Goal: Information Seeking & Learning: Check status

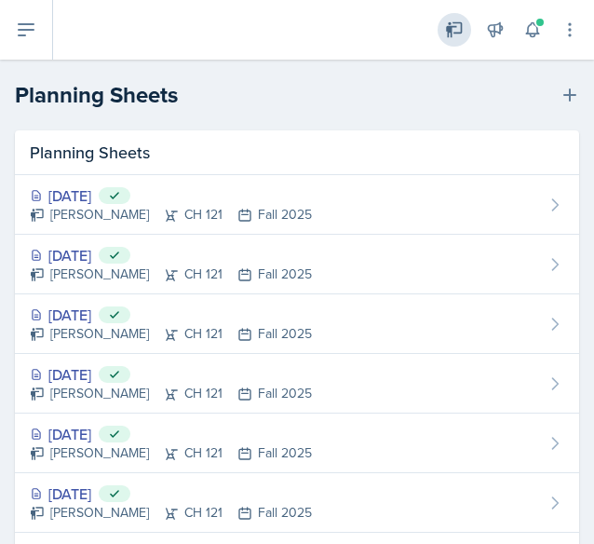
click at [461, 30] on icon at bounding box center [454, 30] width 16 height 16
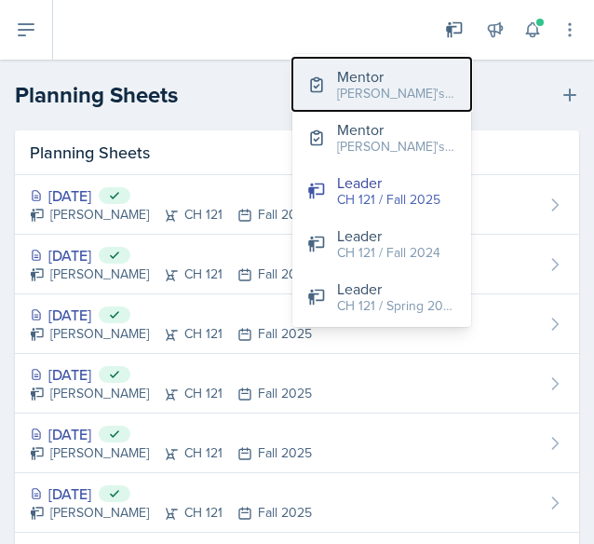
click at [417, 90] on div "[PERSON_NAME]'s Groups / Fall 2025" at bounding box center [396, 94] width 119 height 20
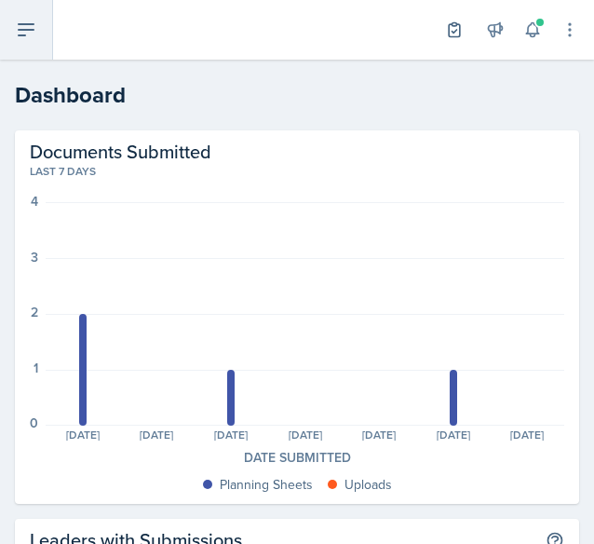
click at [25, 21] on icon at bounding box center [26, 30] width 22 height 22
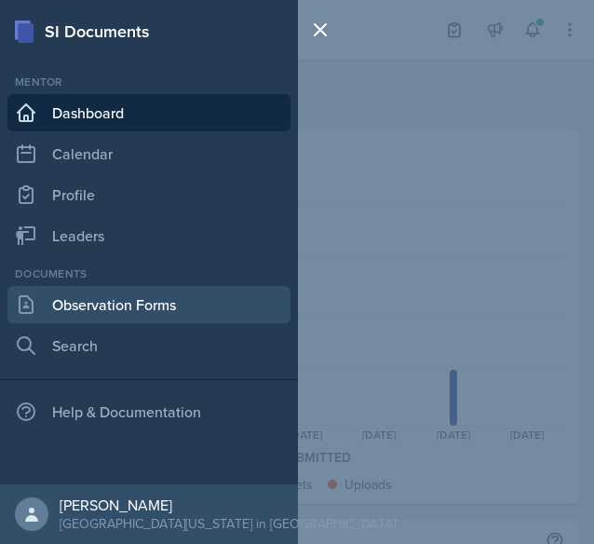
click at [125, 316] on link "Observation Forms" at bounding box center [148, 304] width 283 height 37
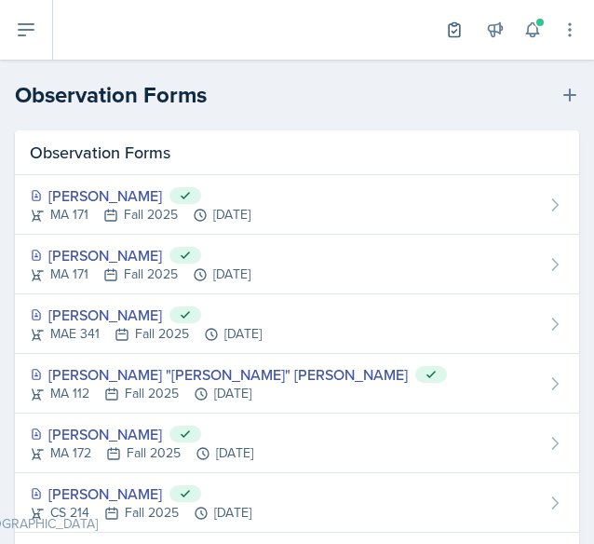
click at [125, 316] on div "[PERSON_NAME] Submitted" at bounding box center [146, 315] width 232 height 22
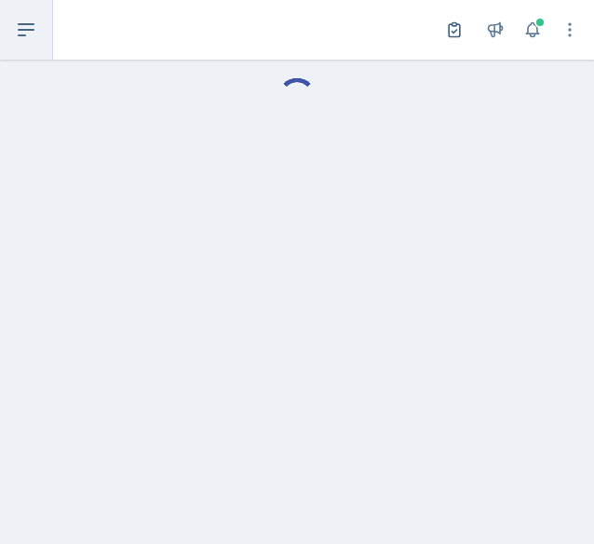
click at [38, 44] on button at bounding box center [26, 30] width 53 height 60
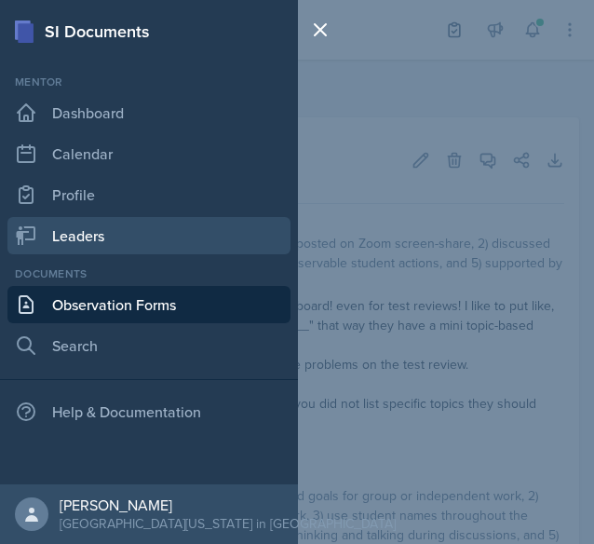
click at [113, 239] on link "Leaders" at bounding box center [148, 235] width 283 height 37
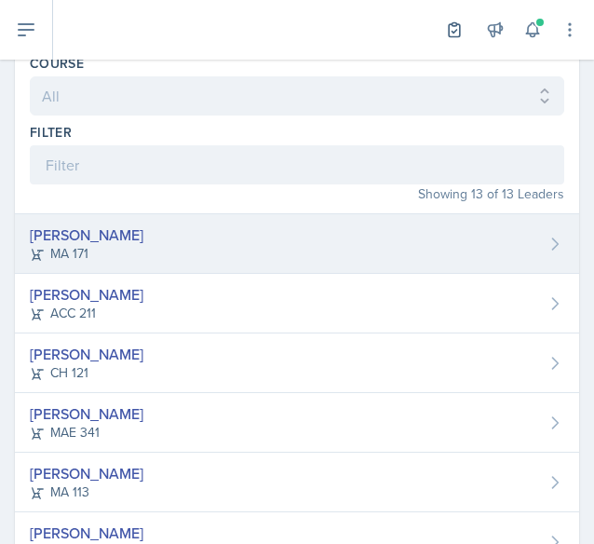
scroll to position [88, 0]
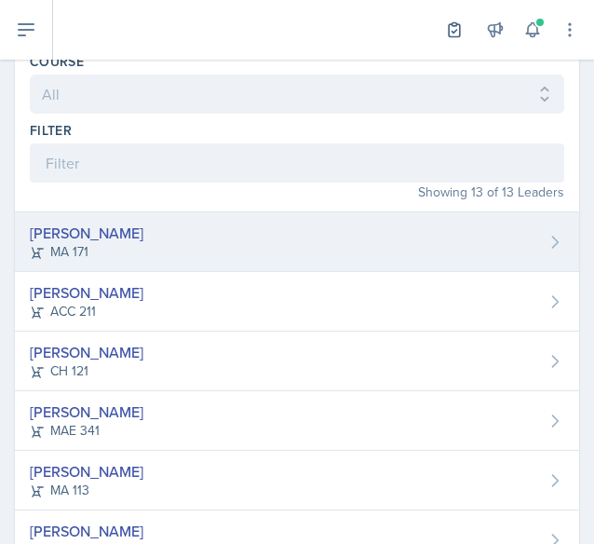
click at [375, 249] on div "[PERSON_NAME] MA 171" at bounding box center [297, 242] width 565 height 60
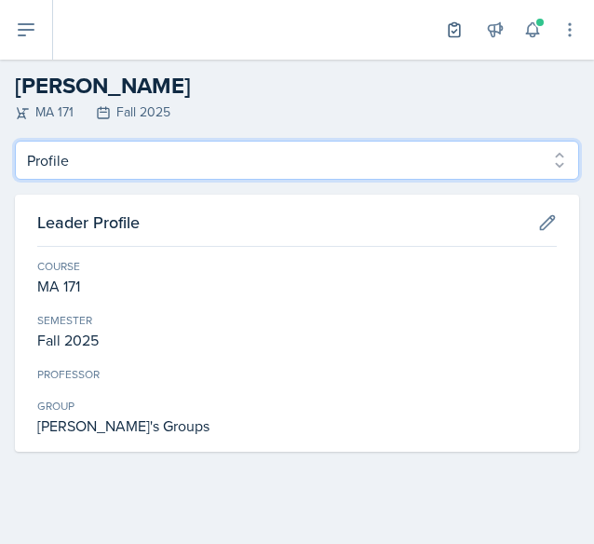
click at [155, 154] on select "Profile Planning Sheets Observation Forms Uploads" at bounding box center [297, 160] width 565 height 39
select select "Planning Sheets"
click at [15, 141] on select "Profile Planning Sheets Observation Forms Uploads" at bounding box center [297, 160] width 565 height 39
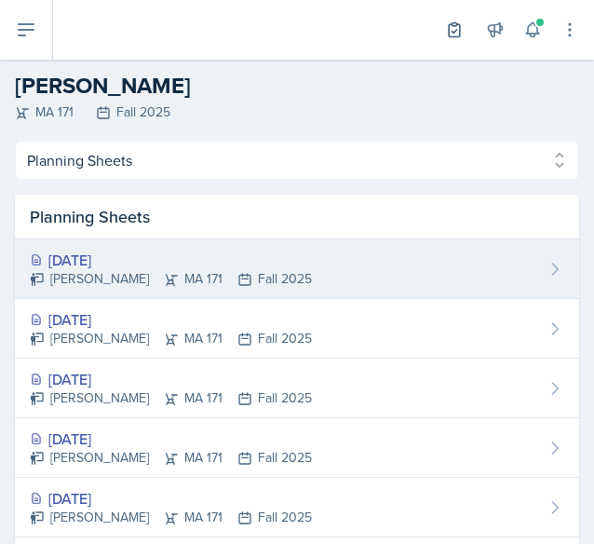
click at [157, 255] on div "[DATE]" at bounding box center [171, 260] width 282 height 22
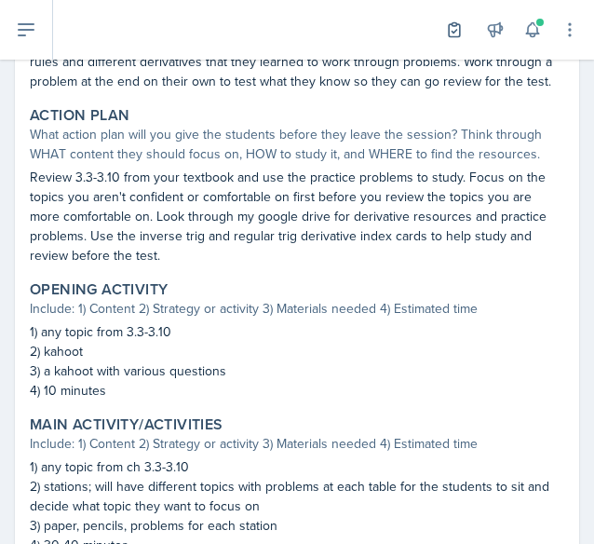
scroll to position [461, 0]
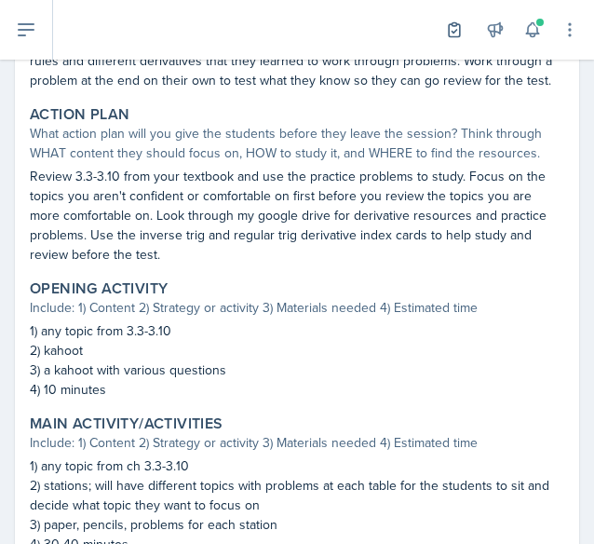
click at [466, 403] on div "Session Time 2:30-3:30pm Attendance Did you have student attendance at this ses…" at bounding box center [297, 344] width 535 height 1111
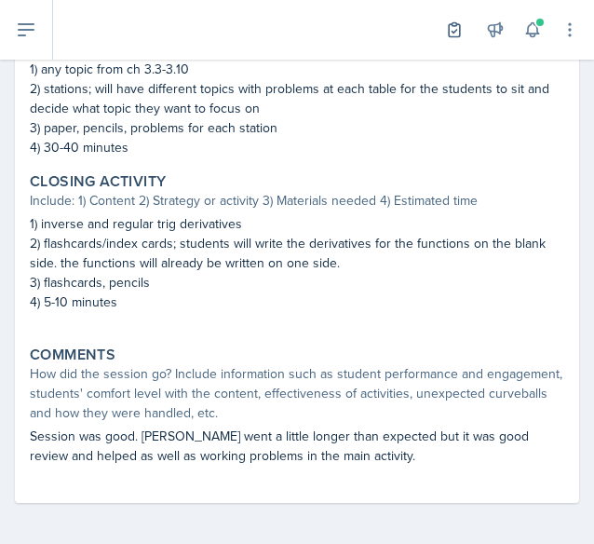
scroll to position [861, 0]
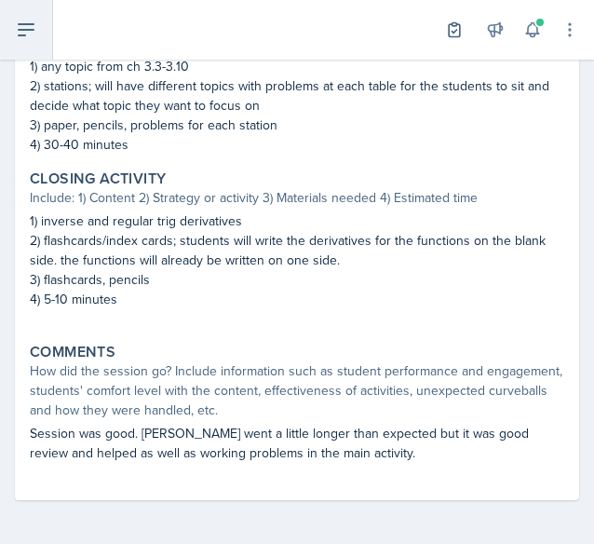
click at [42, 20] on button at bounding box center [26, 30] width 53 height 60
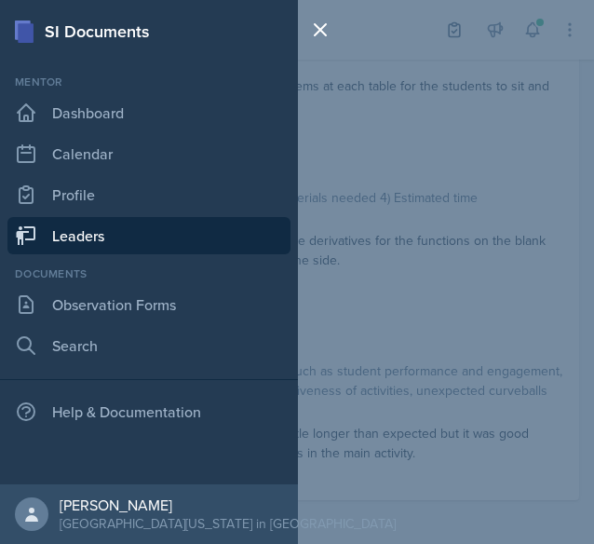
click at [137, 236] on link "Leaders" at bounding box center [148, 235] width 283 height 37
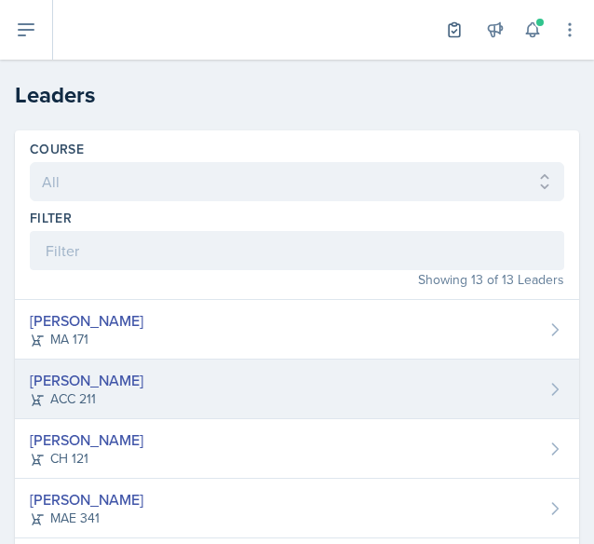
click at [136, 394] on div "ACC 211" at bounding box center [87, 399] width 114 height 20
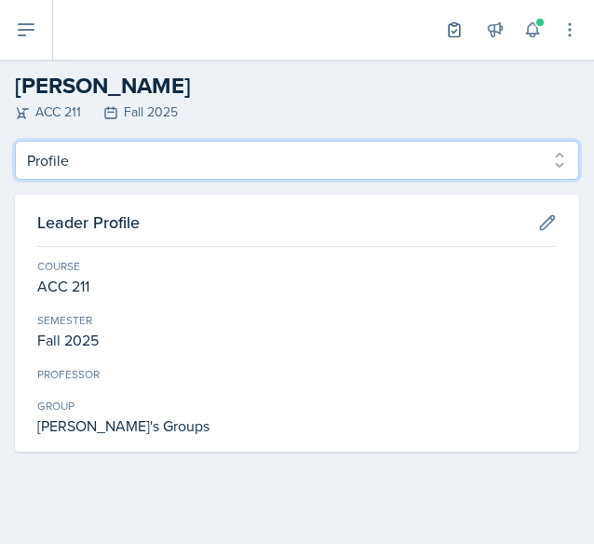
click at [230, 176] on select "Profile Planning Sheets Observation Forms Uploads" at bounding box center [297, 160] width 565 height 39
click at [15, 141] on select "Profile Planning Sheets Observation Forms Uploads" at bounding box center [297, 160] width 565 height 39
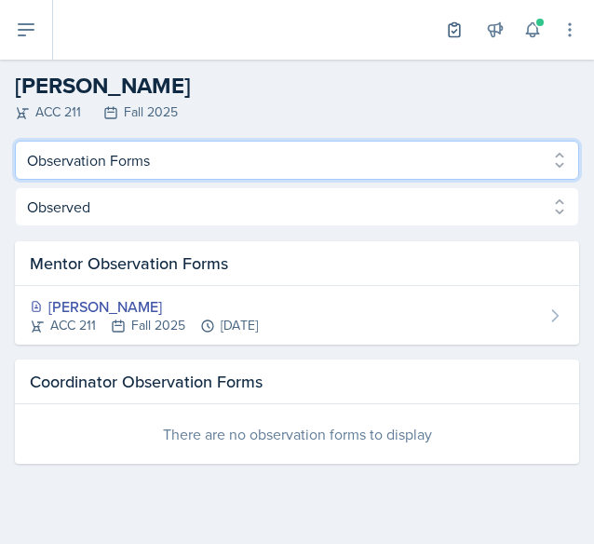
click at [167, 152] on select "Profile Planning Sheets Observation Forms Uploads" at bounding box center [297, 160] width 565 height 39
click at [15, 141] on select "Profile Planning Sheets Observation Forms Uploads" at bounding box center [297, 160] width 565 height 39
click at [129, 150] on select "Profile Planning Sheets Observation Forms Uploads" at bounding box center [297, 160] width 565 height 39
select select "Planning Sheets"
click at [15, 141] on select "Profile Planning Sheets Observation Forms Uploads" at bounding box center [297, 160] width 565 height 39
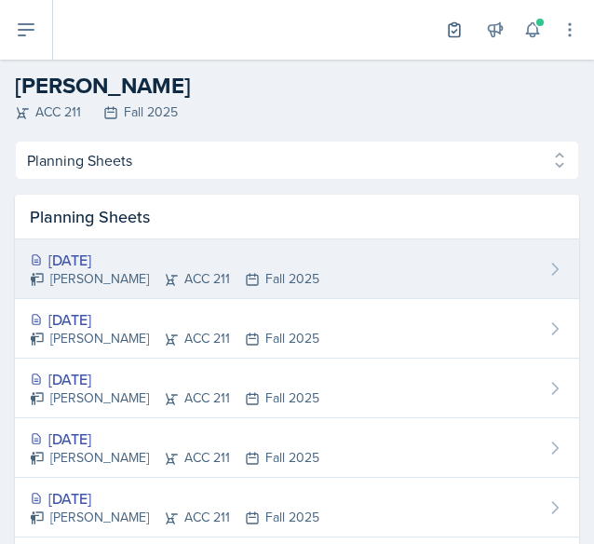
click at [116, 244] on div "[DATE] [PERSON_NAME] ACC 211 Fall 2025" at bounding box center [297, 269] width 565 height 60
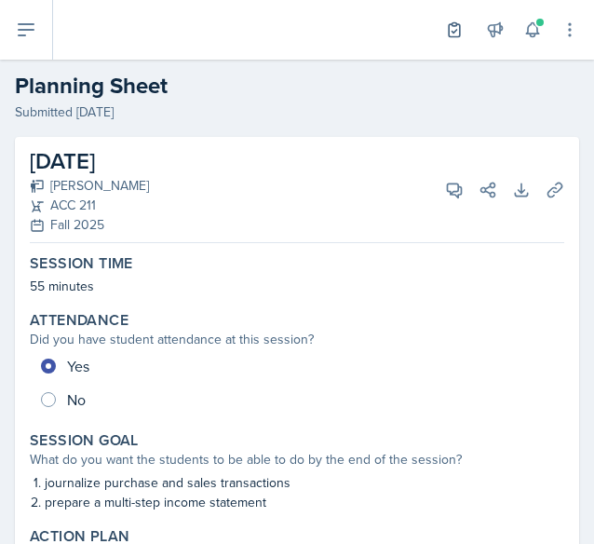
scroll to position [2, 0]
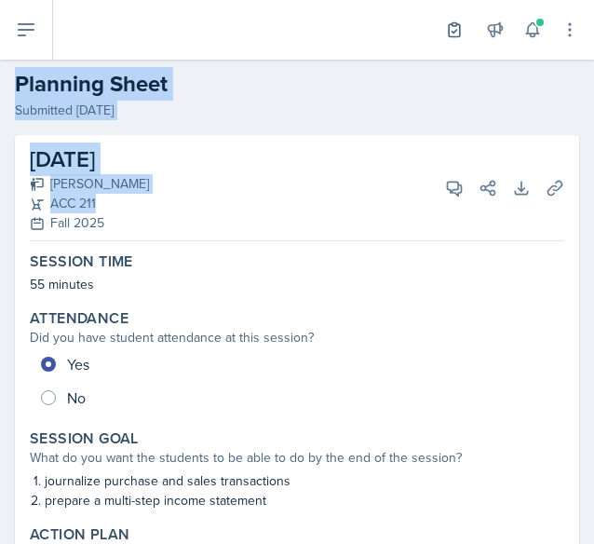
drag, startPoint x: 330, startPoint y: 58, endPoint x: 280, endPoint y: 225, distance: 174.2
click at [280, 225] on div "Mentor [PERSON_NAME]'s Groups / Fall 2025 Mentor [PERSON_NAME]'s Groups / Fall …" at bounding box center [297, 272] width 594 height 544
click at [280, 225] on div "[DATE] [PERSON_NAME] ACC 211 Fall 2025 View Comments Comments Send Share Downlo…" at bounding box center [297, 188] width 535 height 106
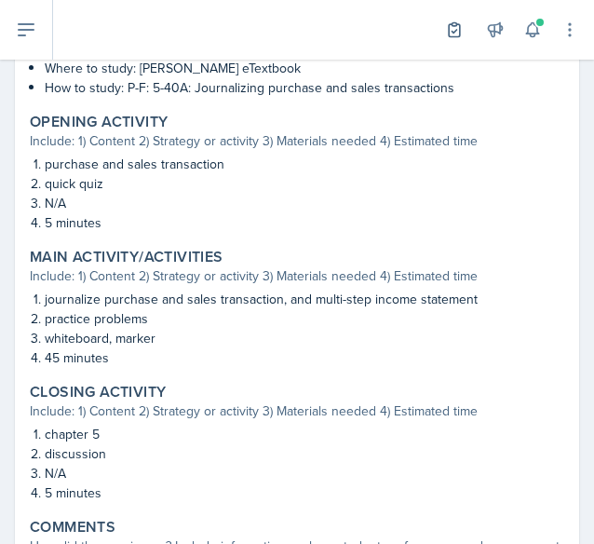
scroll to position [549, 0]
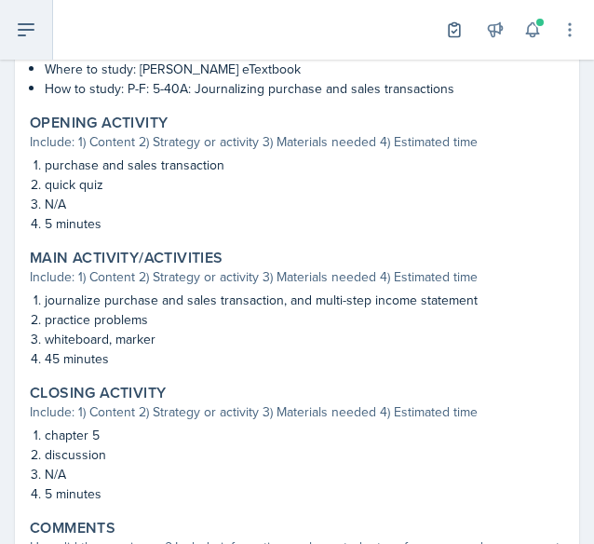
click at [39, 47] on button at bounding box center [26, 30] width 53 height 60
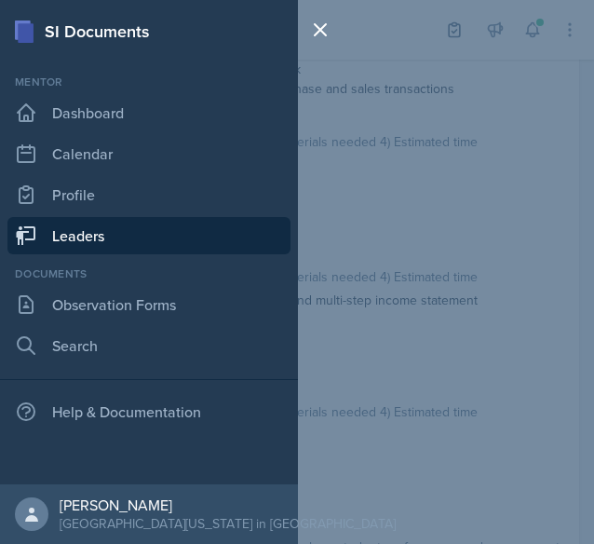
click at [98, 236] on link "Leaders" at bounding box center [148, 235] width 283 height 37
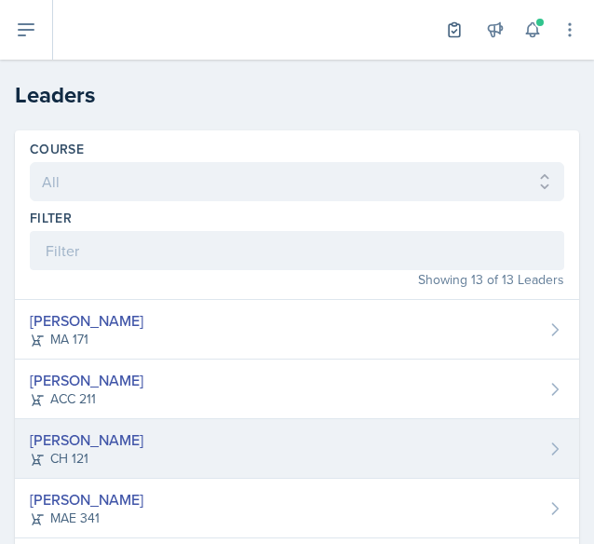
scroll to position [118, 0]
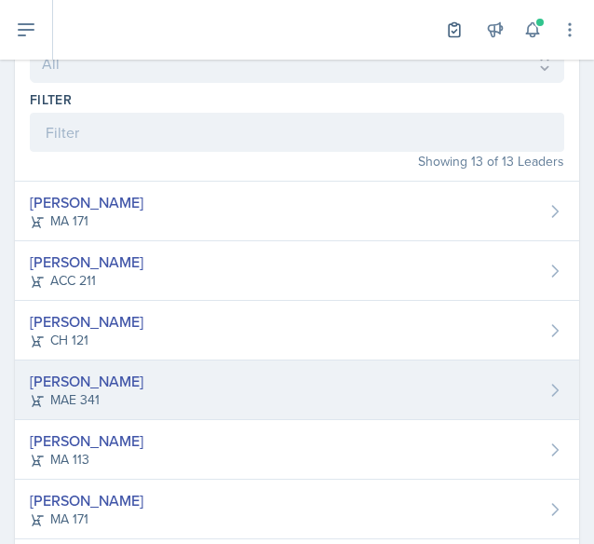
click at [130, 392] on div "[PERSON_NAME] MAE 341" at bounding box center [297, 391] width 565 height 60
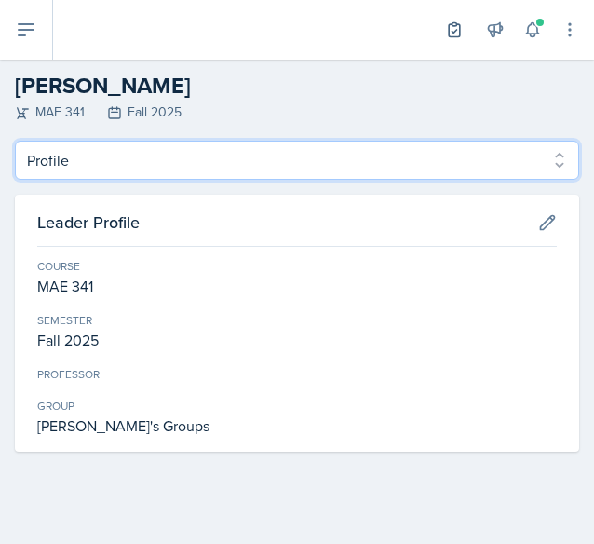
click at [145, 152] on select "Profile Planning Sheets Observation Forms Uploads" at bounding box center [297, 160] width 565 height 39
click at [15, 141] on select "Profile Planning Sheets Observation Forms Uploads" at bounding box center [297, 160] width 565 height 39
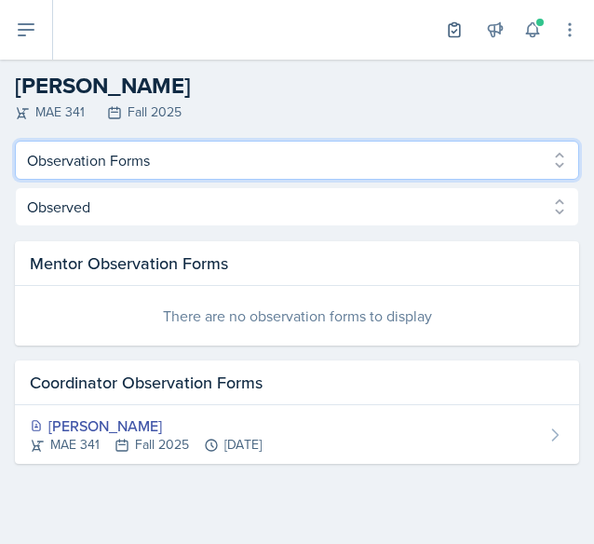
click at [184, 174] on select "Profile Planning Sheets Observation Forms Uploads" at bounding box center [297, 160] width 565 height 39
select select "Planning Sheets"
click at [15, 141] on select "Profile Planning Sheets Observation Forms Uploads" at bounding box center [297, 160] width 565 height 39
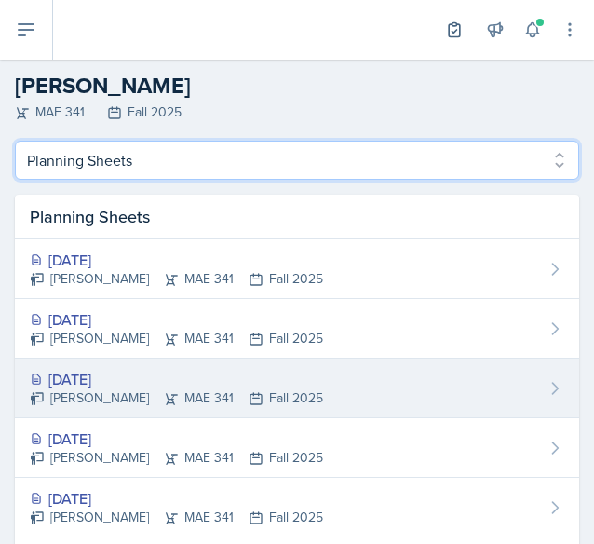
scroll to position [4, 0]
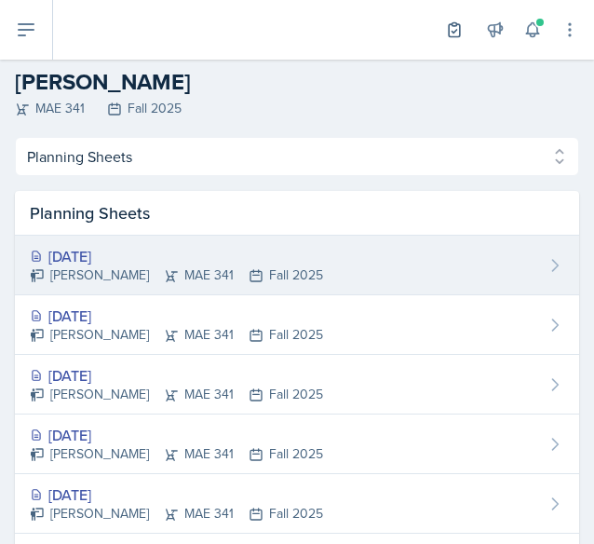
click at [254, 266] on div "[PERSON_NAME] MAE 341 Fall 2025" at bounding box center [176, 276] width 293 height 20
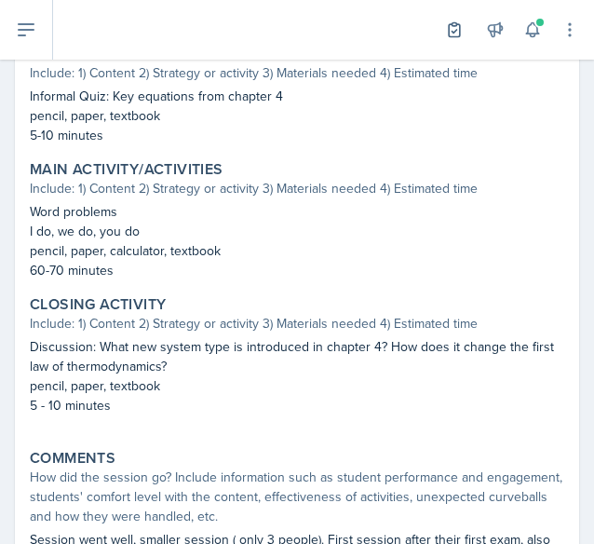
scroll to position [725, 0]
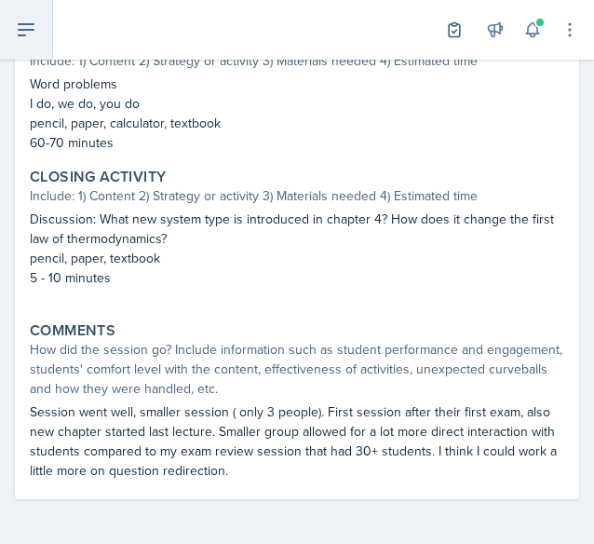
click at [34, 33] on icon at bounding box center [26, 30] width 22 height 22
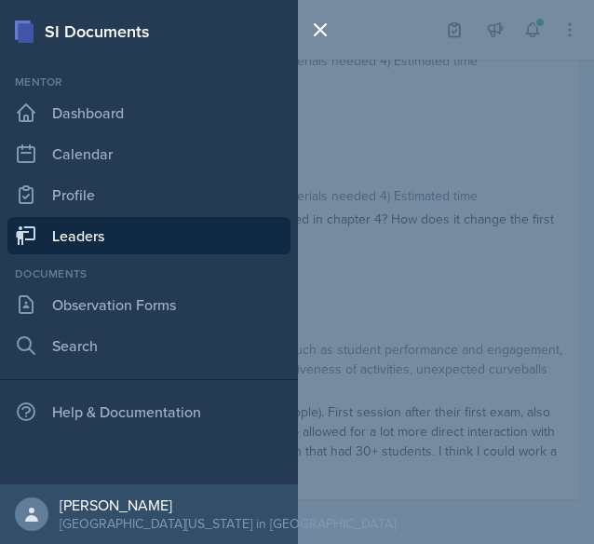
click at [136, 241] on link "Leaders" at bounding box center [148, 235] width 283 height 37
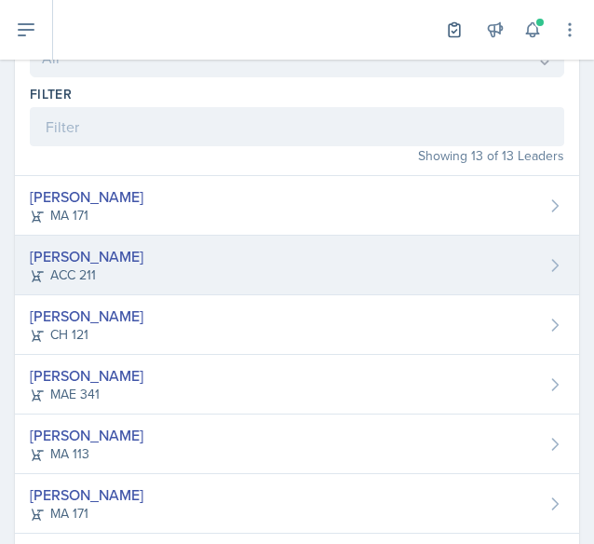
scroll to position [135, 0]
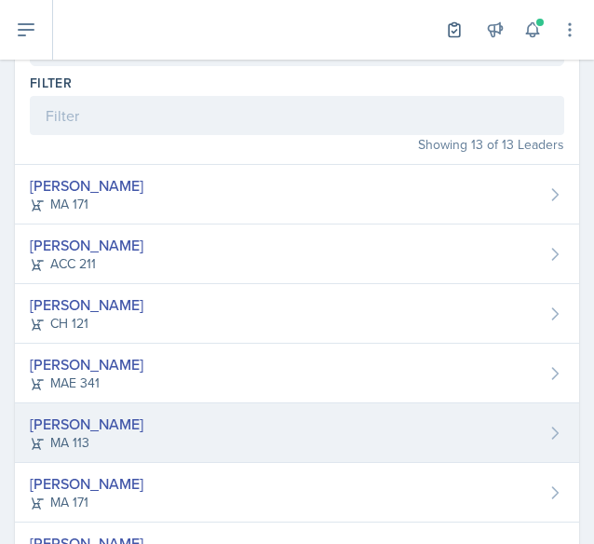
click at [266, 430] on div "[PERSON_NAME] MA 113" at bounding box center [297, 433] width 565 height 60
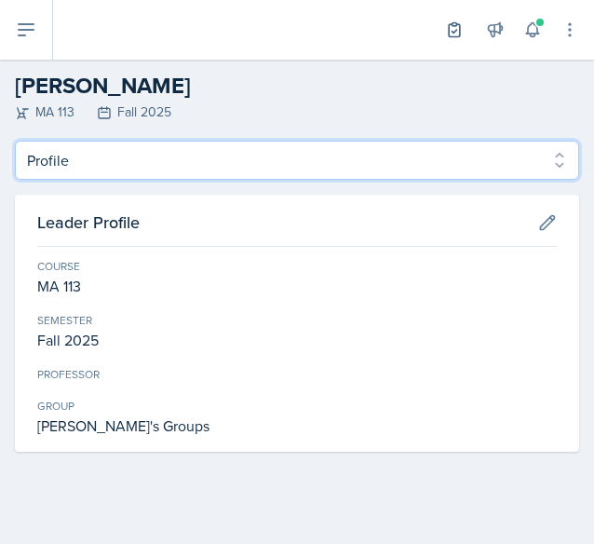
click at [498, 161] on select "Profile Planning Sheets Observation Forms Uploads" at bounding box center [297, 160] width 565 height 39
select select "Planning Sheets"
click at [15, 141] on select "Profile Planning Sheets Observation Forms Uploads" at bounding box center [297, 160] width 565 height 39
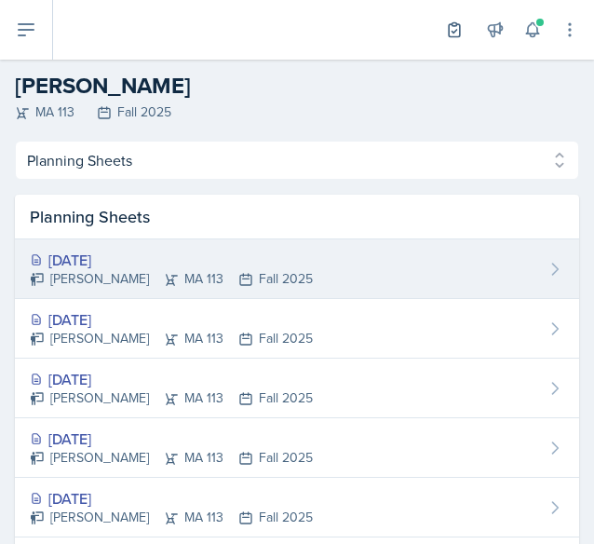
click at [247, 266] on div "[DATE]" at bounding box center [171, 260] width 283 height 22
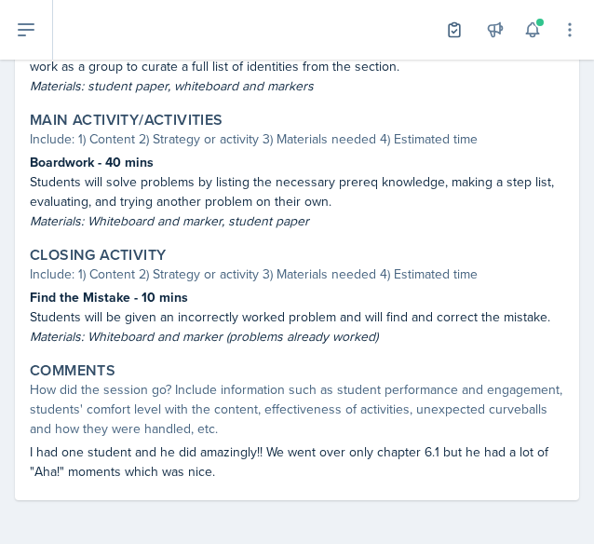
scroll to position [745, 0]
click at [28, 40] on icon at bounding box center [26, 30] width 22 height 22
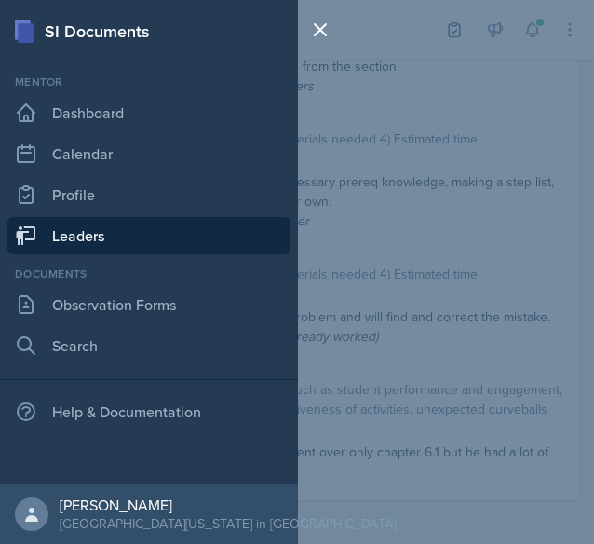
click at [148, 229] on link "Leaders" at bounding box center [148, 235] width 283 height 37
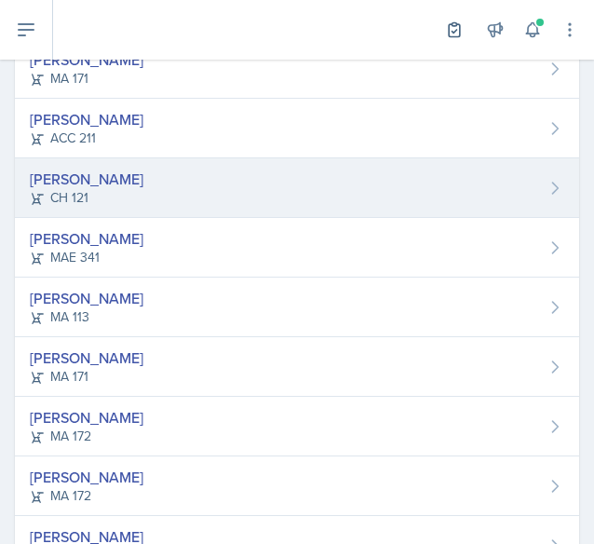
scroll to position [265, 0]
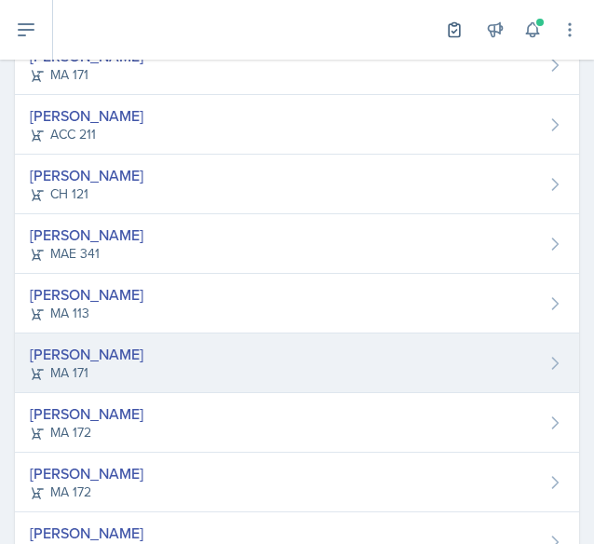
click at [267, 340] on div "[PERSON_NAME] MA 171" at bounding box center [297, 364] width 565 height 60
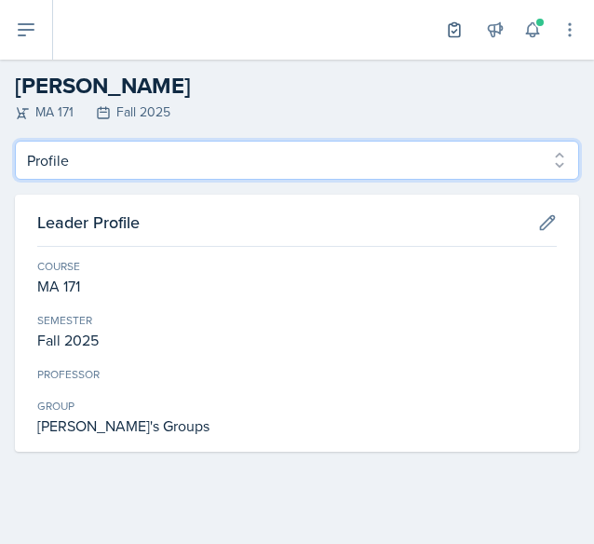
click at [491, 155] on select "Profile Planning Sheets Observation Forms Uploads" at bounding box center [297, 160] width 565 height 39
select select "Planning Sheets"
click at [15, 141] on select "Profile Planning Sheets Observation Forms Uploads" at bounding box center [297, 160] width 565 height 39
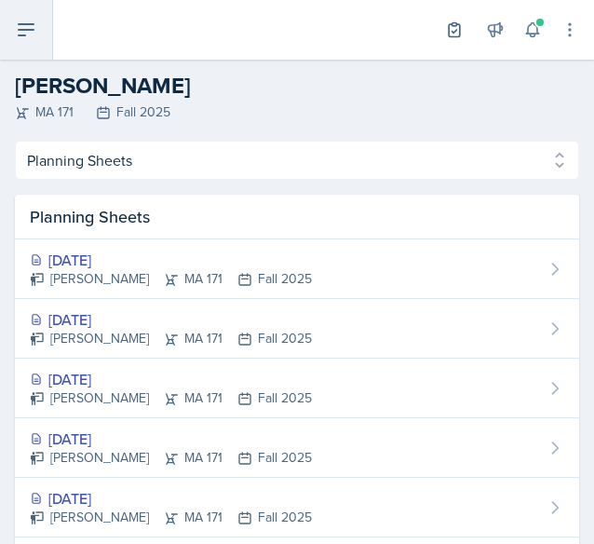
click at [37, 20] on button at bounding box center [26, 30] width 53 height 60
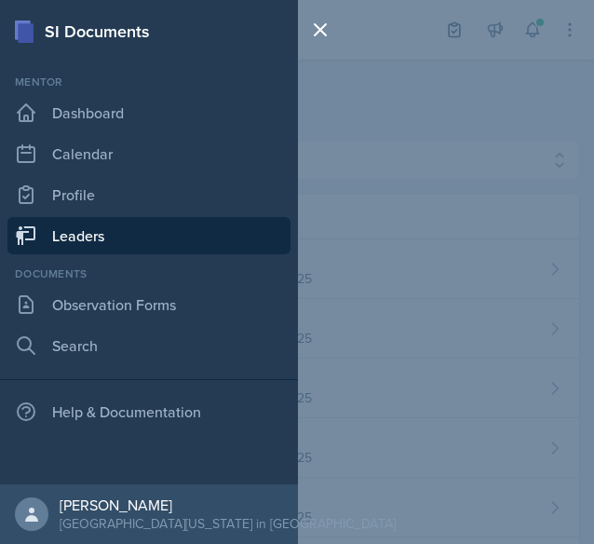
click at [112, 249] on link "Leaders" at bounding box center [148, 235] width 283 height 37
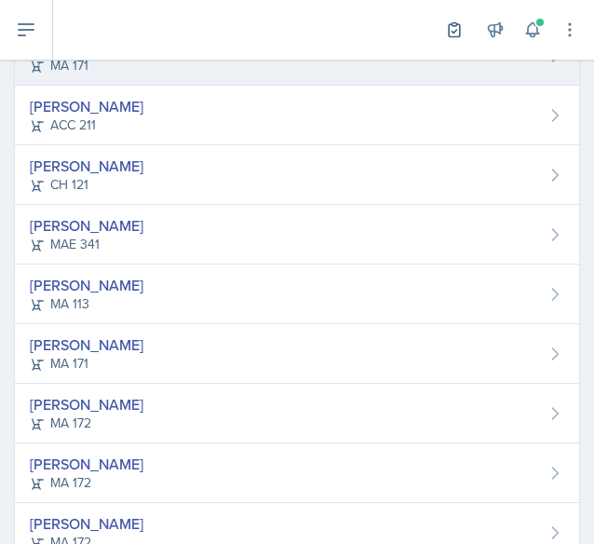
scroll to position [324, 0]
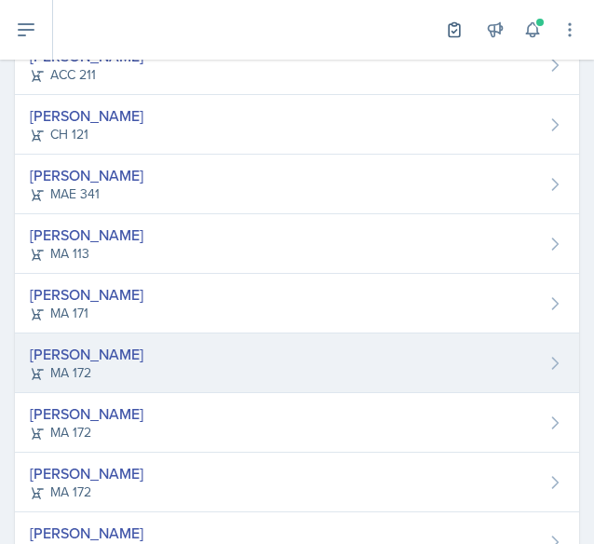
click at [184, 356] on div "Sierra Harley MA 172" at bounding box center [297, 364] width 565 height 60
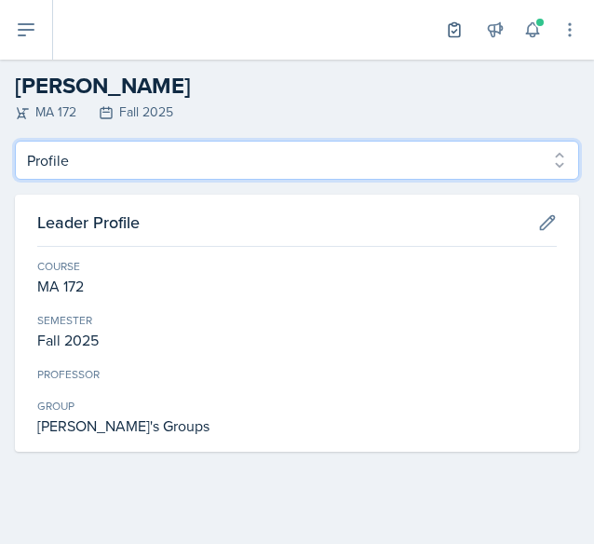
click at [441, 166] on select "Profile Planning Sheets Observation Forms Uploads" at bounding box center [297, 160] width 565 height 39
select select "Planning Sheets"
click at [15, 141] on select "Profile Planning Sheets Observation Forms Uploads" at bounding box center [297, 160] width 565 height 39
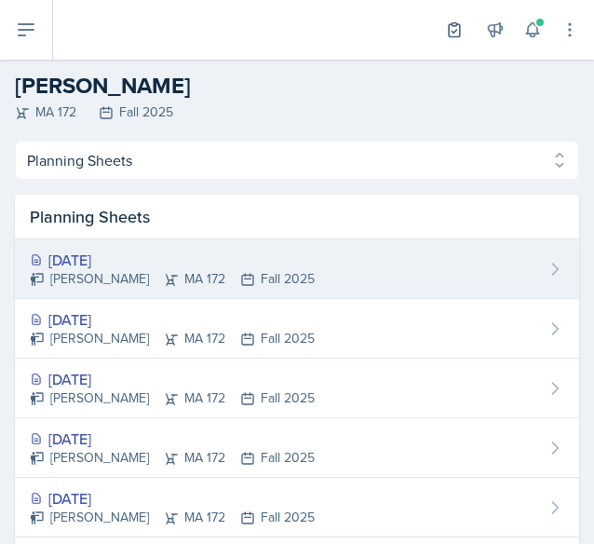
click at [237, 276] on div "[PERSON_NAME] MA 172 Fall 2025" at bounding box center [172, 279] width 285 height 20
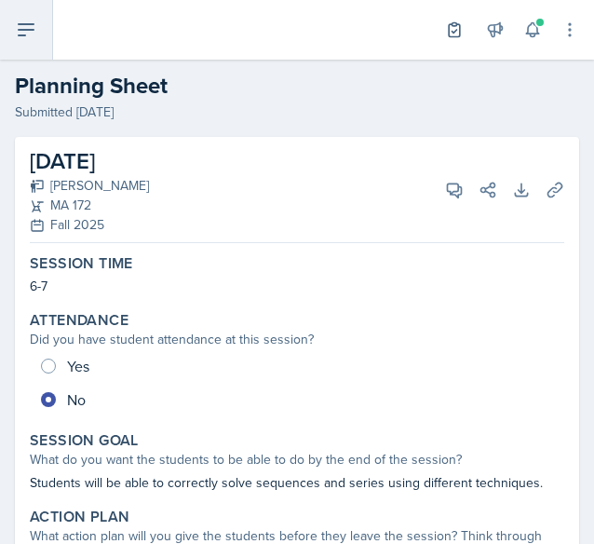
click at [15, 27] on icon at bounding box center [26, 30] width 22 height 22
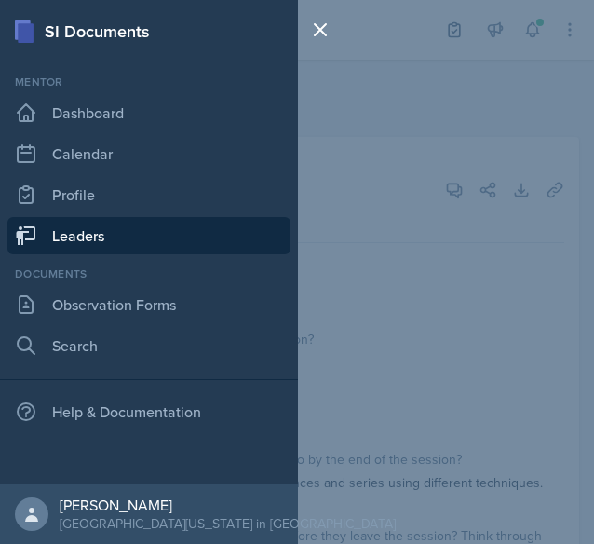
click at [95, 227] on link "Leaders" at bounding box center [148, 235] width 283 height 37
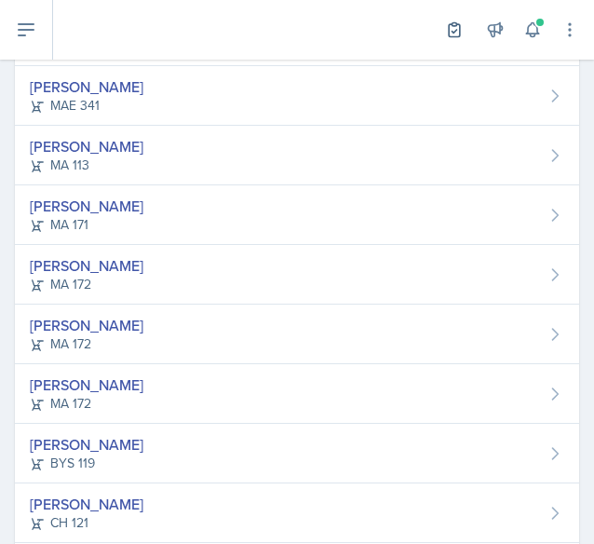
scroll to position [423, 0]
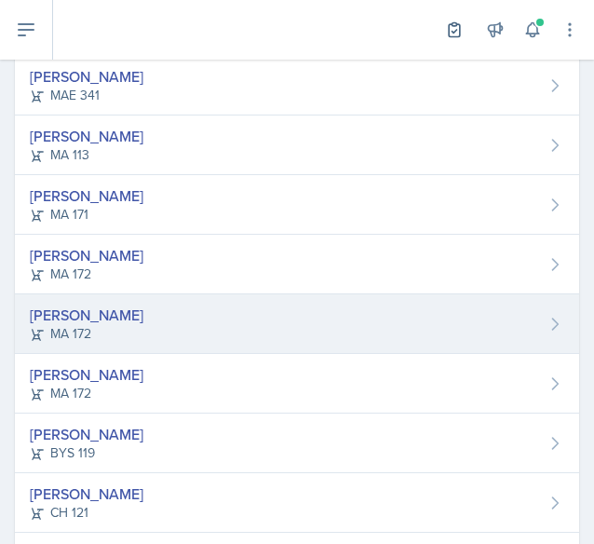
click at [243, 326] on div "[PERSON_NAME] MA 172" at bounding box center [297, 324] width 565 height 60
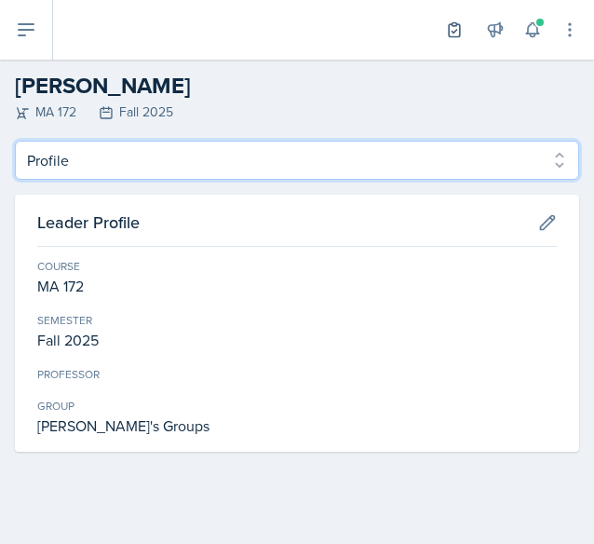
click at [316, 159] on select "Profile Planning Sheets Observation Forms Uploads" at bounding box center [297, 160] width 565 height 39
select select "Planning Sheets"
click at [15, 141] on select "Profile Planning Sheets Observation Forms Uploads" at bounding box center [297, 160] width 565 height 39
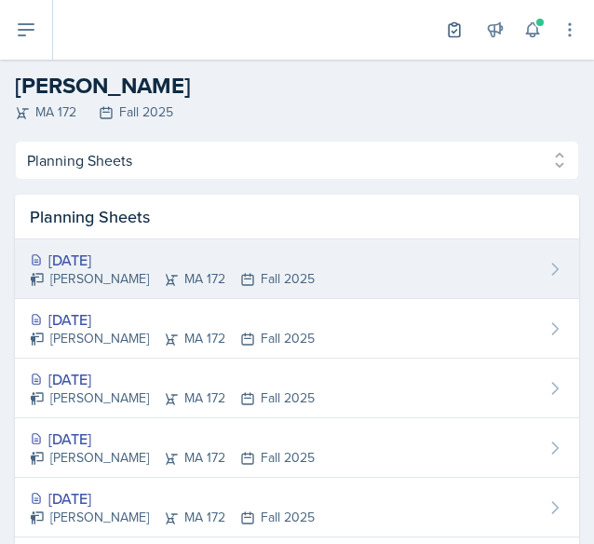
click at [372, 261] on div "[DATE] [PERSON_NAME] MA 172 Fall 2025" at bounding box center [297, 269] width 565 height 60
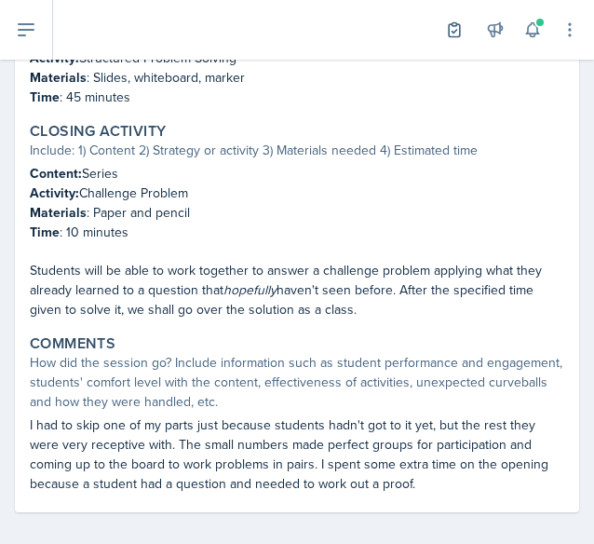
scroll to position [900, 0]
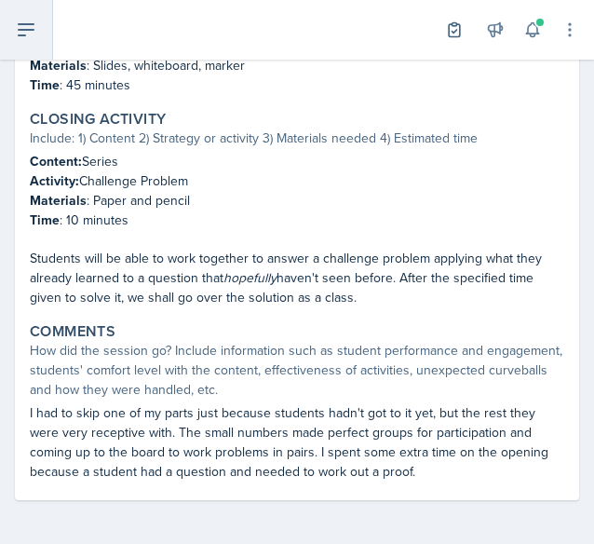
click at [26, 18] on button at bounding box center [26, 30] width 53 height 60
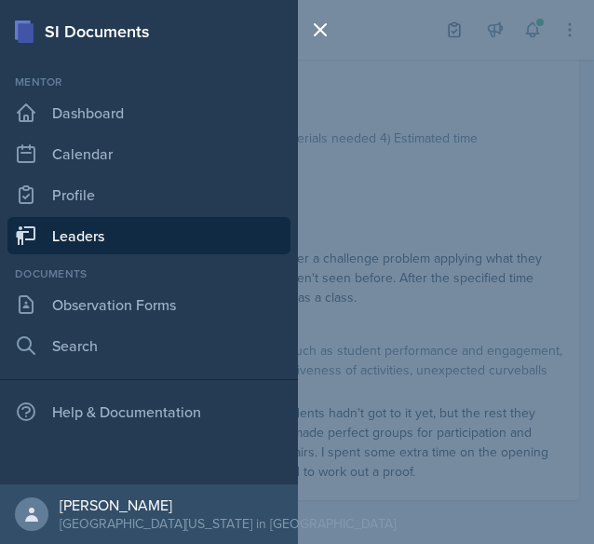
click at [121, 243] on link "Leaders" at bounding box center [148, 235] width 283 height 37
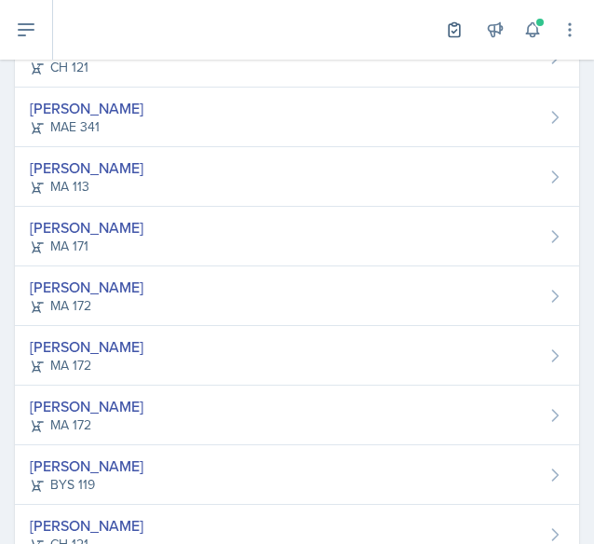
scroll to position [501, 0]
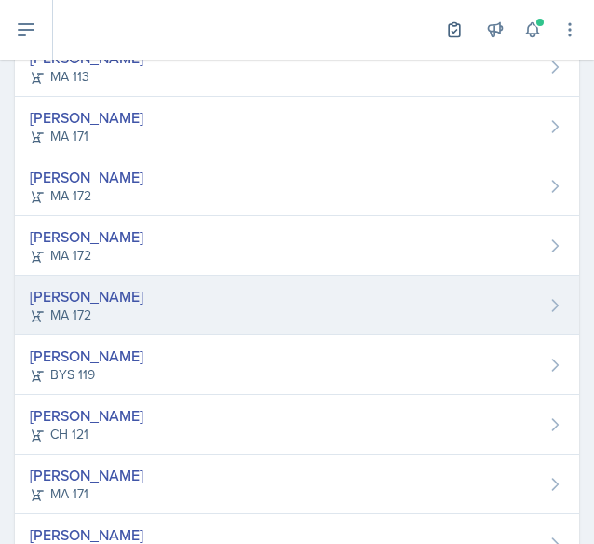
click at [214, 290] on div "[PERSON_NAME] MA 172" at bounding box center [297, 306] width 565 height 60
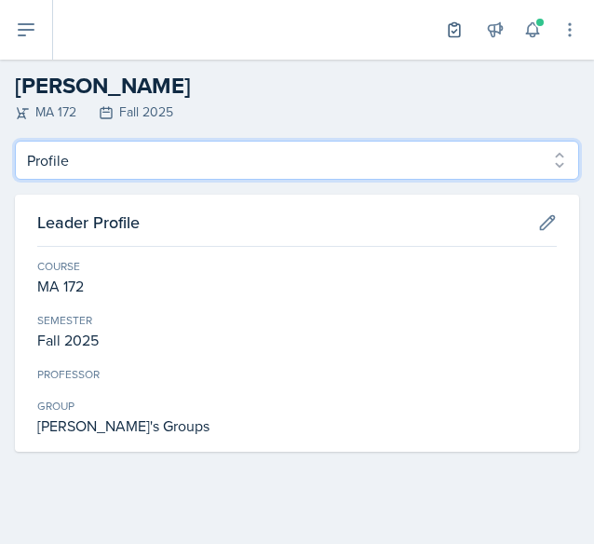
click at [553, 143] on select "Profile Planning Sheets Observation Forms Uploads" at bounding box center [297, 160] width 565 height 39
select select "Planning Sheets"
click at [15, 141] on select "Profile Planning Sheets Observation Forms Uploads" at bounding box center [297, 160] width 565 height 39
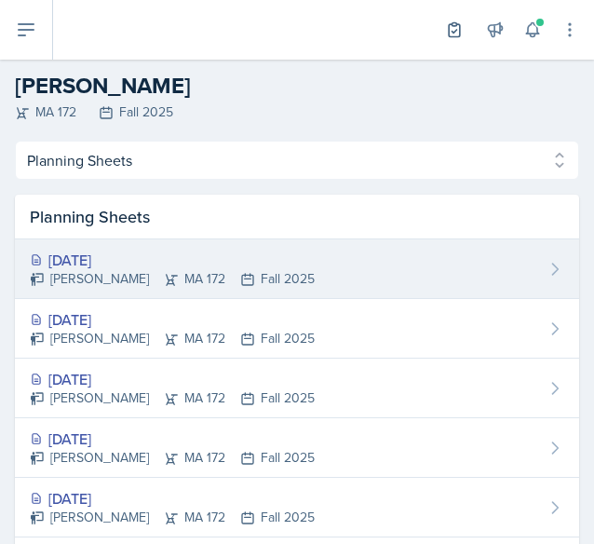
click at [311, 277] on div "[DATE] [PERSON_NAME] MA 172 Fall 2025" at bounding box center [297, 269] width 565 height 60
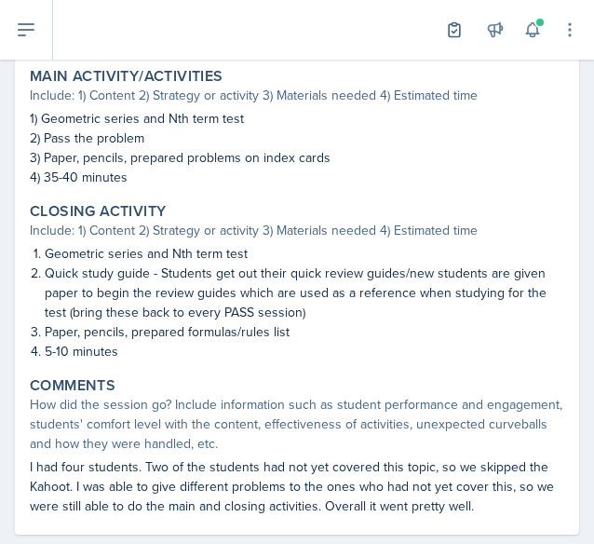
scroll to position [844, 0]
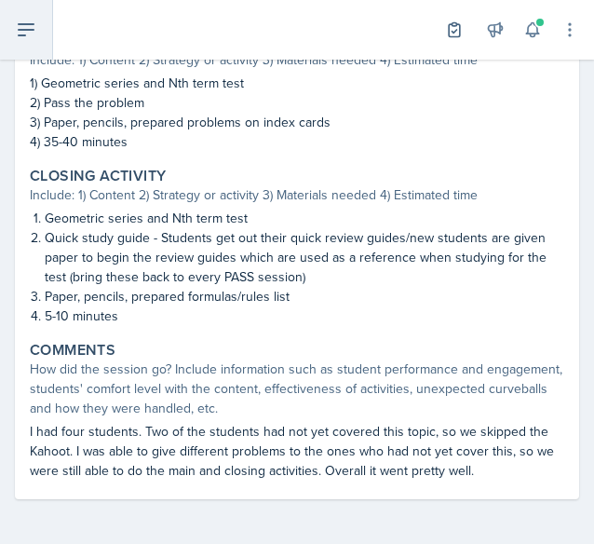
click at [21, 51] on button at bounding box center [26, 30] width 53 height 60
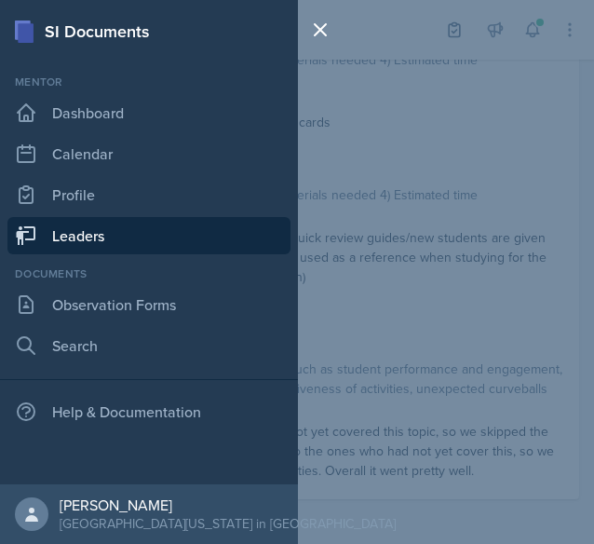
click at [34, 226] on icon at bounding box center [27, 235] width 20 height 19
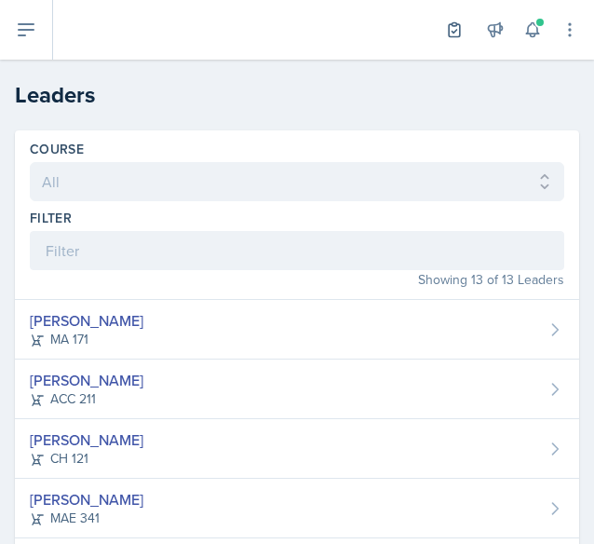
scroll to position [569, 0]
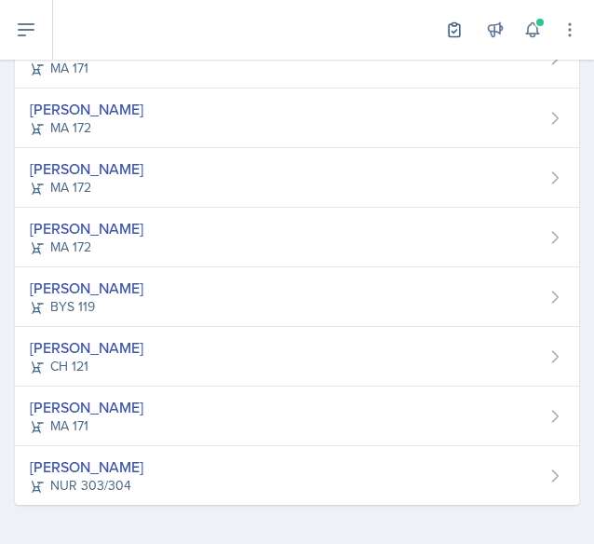
click at [227, 271] on div "[PERSON_NAME] BYS 119" at bounding box center [297, 297] width 565 height 60
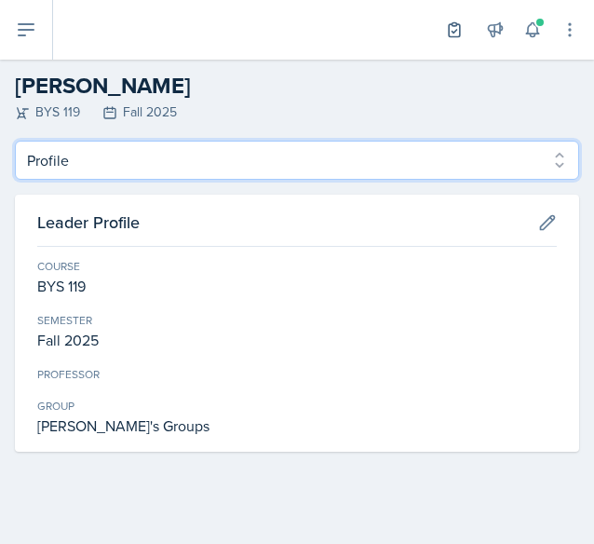
click at [546, 164] on select "Profile Planning Sheets Observation Forms Uploads" at bounding box center [297, 160] width 565 height 39
select select "Planning Sheets"
click at [15, 141] on select "Profile Planning Sheets Observation Forms Uploads" at bounding box center [297, 160] width 565 height 39
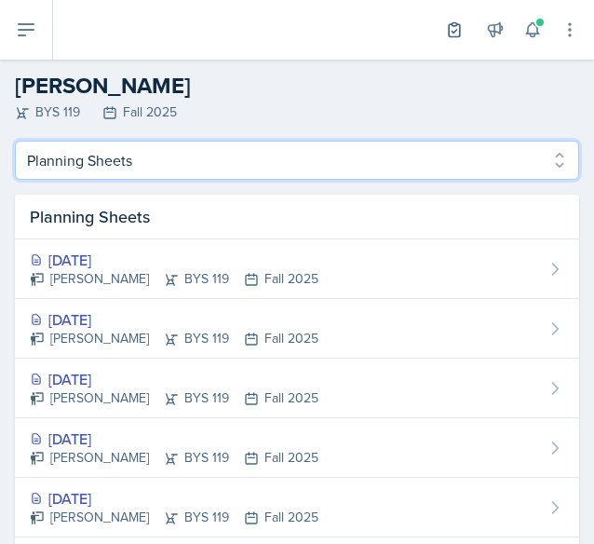
click at [218, 167] on select "Profile Planning Sheets Observation Forms Uploads" at bounding box center [297, 160] width 565 height 39
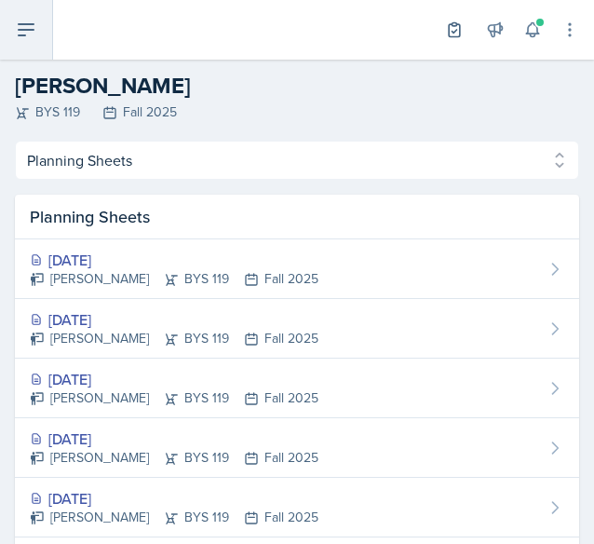
click at [30, 33] on icon at bounding box center [26, 30] width 22 height 22
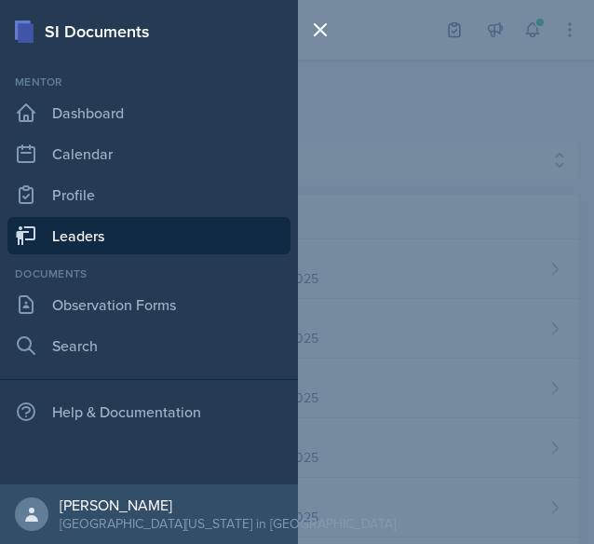
click at [142, 234] on link "Leaders" at bounding box center [148, 235] width 283 height 37
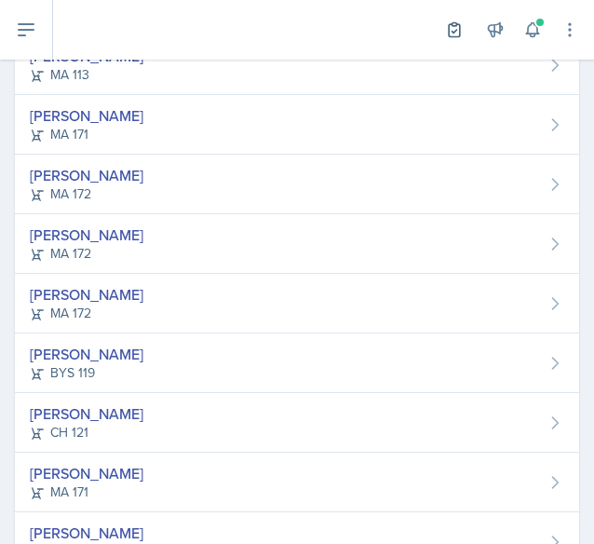
scroll to position [507, 0]
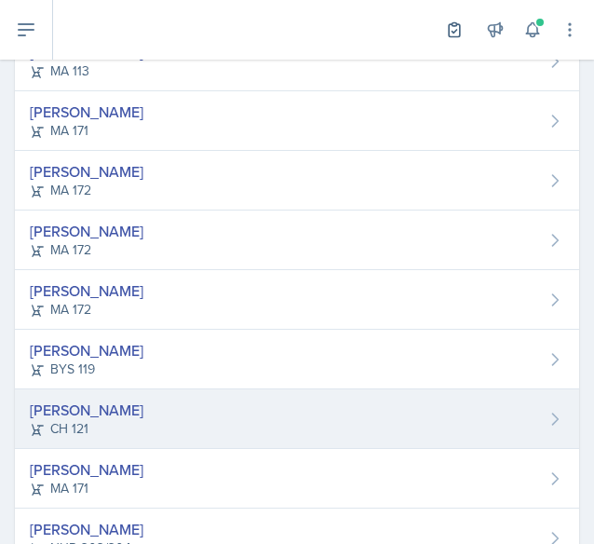
click at [239, 394] on div "[PERSON_NAME] CH 121" at bounding box center [297, 419] width 565 height 60
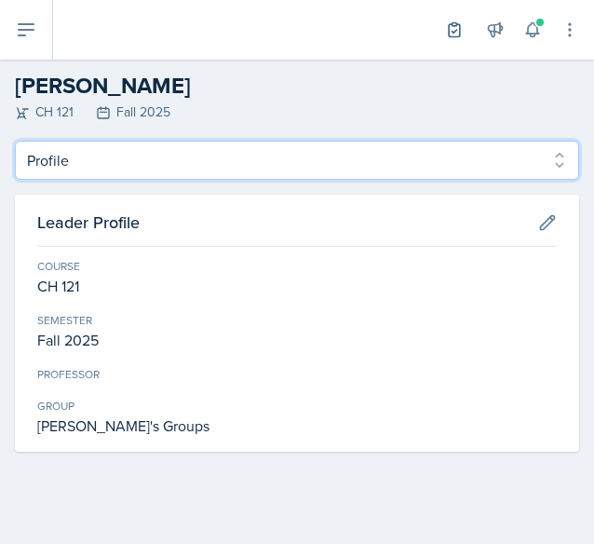
click at [307, 177] on select "Profile Planning Sheets Observation Forms Uploads" at bounding box center [297, 160] width 565 height 39
select select "Planning Sheets"
click at [15, 141] on select "Profile Planning Sheets Observation Forms Uploads" at bounding box center [297, 160] width 565 height 39
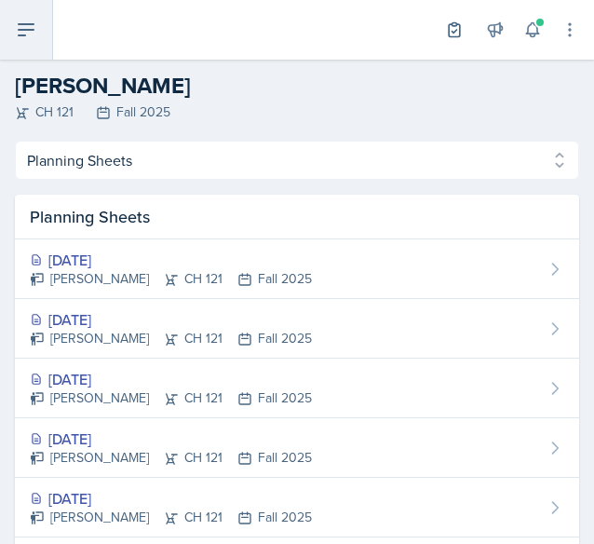
click at [34, 49] on button at bounding box center [26, 30] width 53 height 60
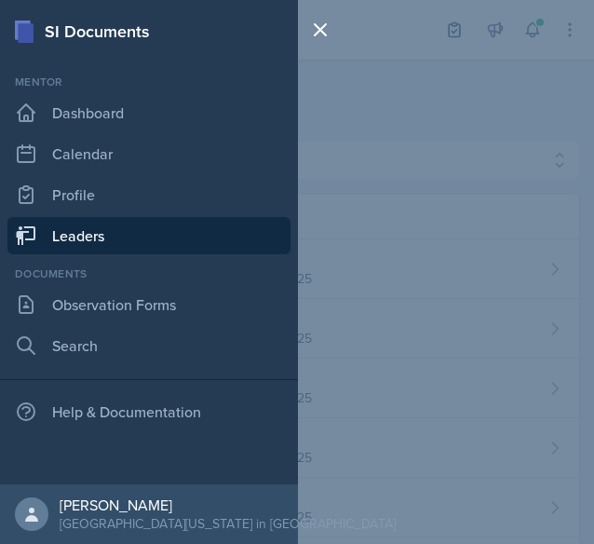
click at [102, 235] on link "Leaders" at bounding box center [148, 235] width 283 height 37
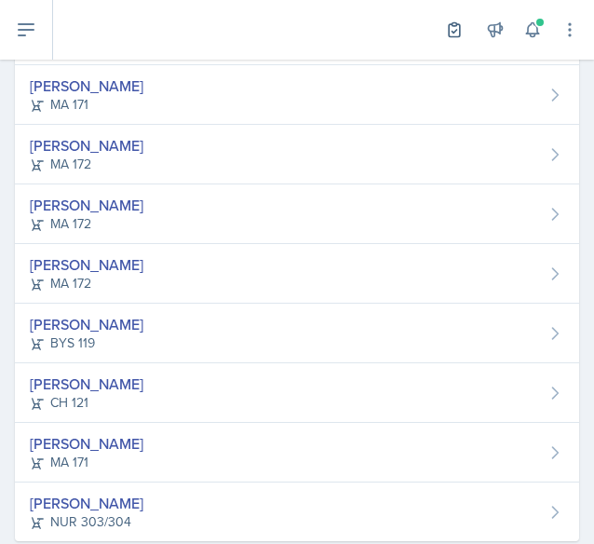
scroll to position [569, 0]
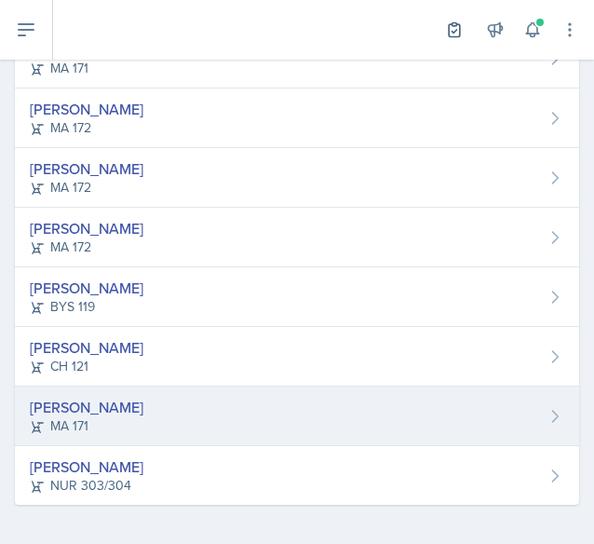
click at [285, 418] on div "[PERSON_NAME] MA 171" at bounding box center [297, 417] width 565 height 60
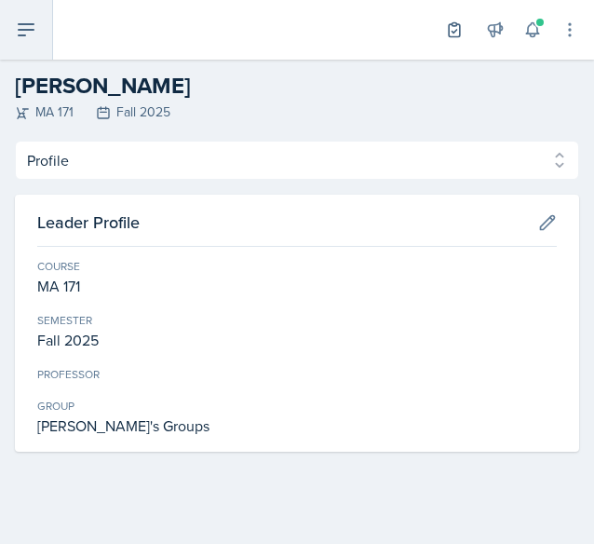
click at [20, 35] on icon at bounding box center [26, 29] width 15 height 11
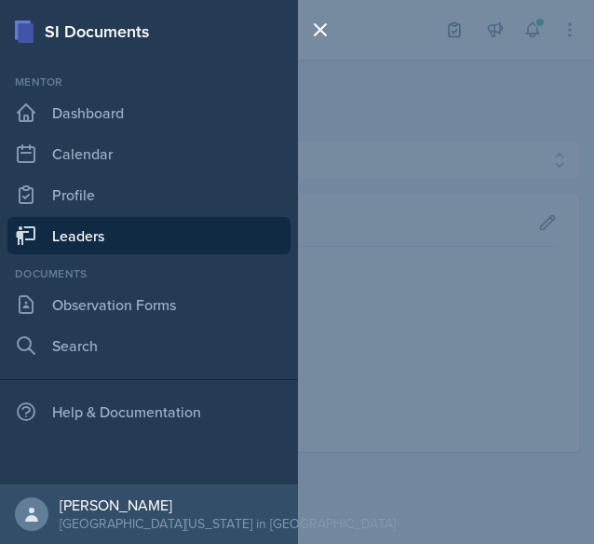
click at [203, 232] on link "Leaders" at bounding box center [148, 235] width 283 height 37
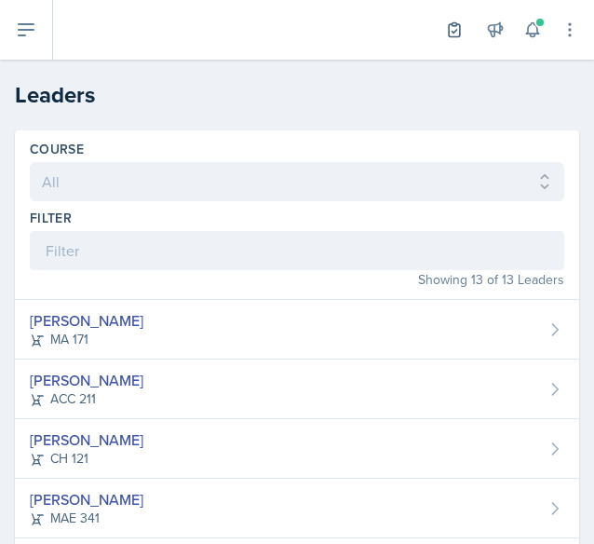
scroll to position [569, 0]
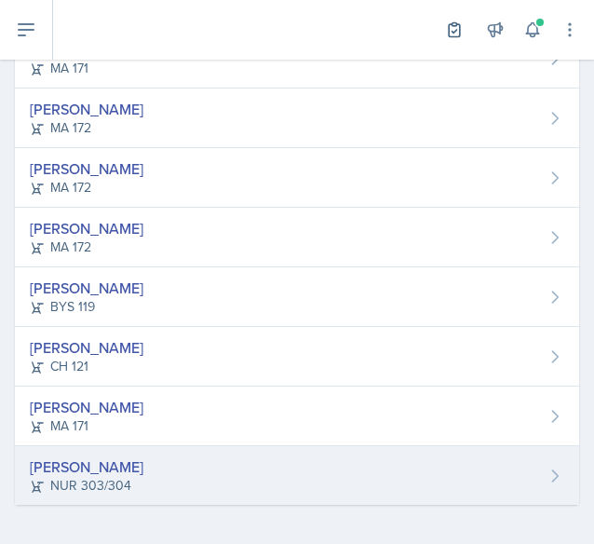
click at [297, 486] on div "[PERSON_NAME] NUR 303/304" at bounding box center [297, 475] width 565 height 59
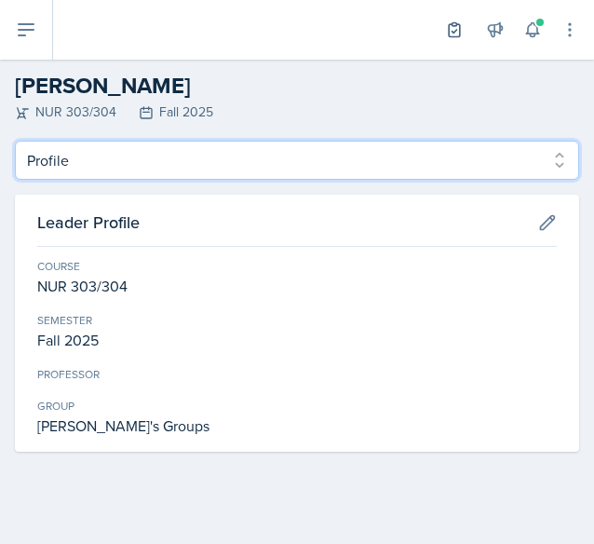
click at [266, 165] on select "Profile Planning Sheets Observation Forms Uploads" at bounding box center [297, 160] width 565 height 39
select select "Planning Sheets"
click at [15, 141] on select "Profile Planning Sheets Observation Forms Uploads" at bounding box center [297, 160] width 565 height 39
